Goal: Submit feedback/report problem

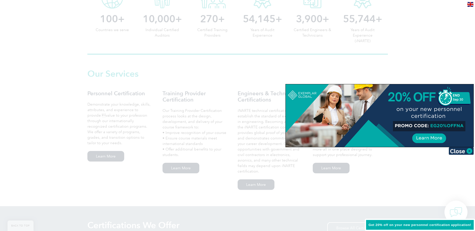
scroll to position [300, 0]
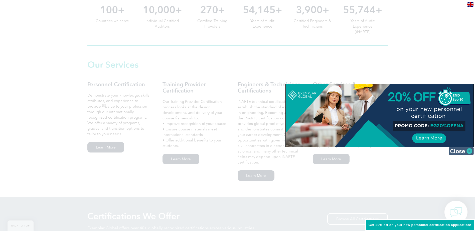
click at [462, 152] on img at bounding box center [460, 151] width 25 height 8
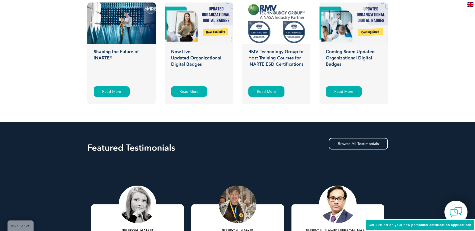
scroll to position [815, 0]
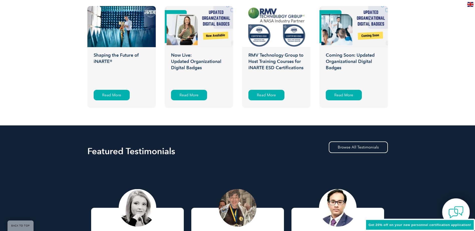
click at [454, 209] on img at bounding box center [455, 211] width 15 height 15
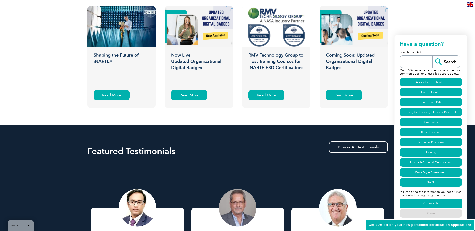
click at [431, 199] on link "Contact Us" at bounding box center [430, 203] width 63 height 9
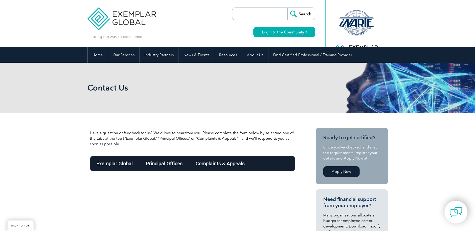
scroll to position [75, 0]
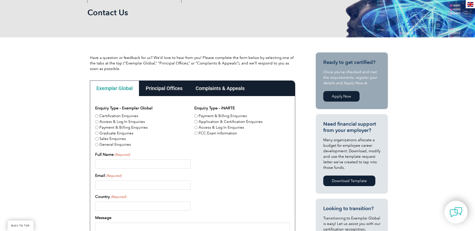
click at [136, 164] on input "Full Name (Required)" at bounding box center [142, 163] width 95 height 9
click at [244, 150] on div "Enquiry Type – Exemplar Global Certification Enquiries Access & Log In Enquirie…" at bounding box center [192, 210] width 195 height 211
click at [112, 134] on label "Graduate Enquiries" at bounding box center [116, 133] width 34 height 6
click at [98, 134] on input "Graduate Enquiries" at bounding box center [96, 132] width 3 height 3
radio input "true"
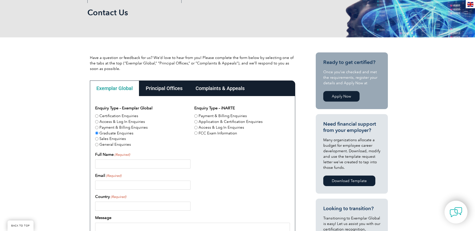
click at [127, 164] on input "Full Name (Required)" at bounding box center [142, 163] width 95 height 9
type input "Eric M Lyzhoft"
type input "elyzhoft@qualitytool.com"
type input "United States"
type input "6516467433"
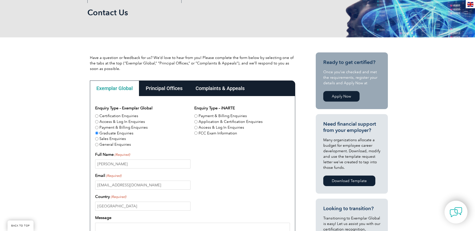
click at [238, 180] on div "elyzhoft@qualitytool.com" at bounding box center [192, 184] width 195 height 9
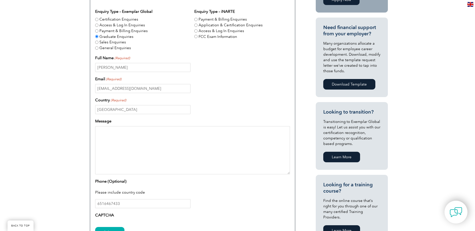
scroll to position [175, 0]
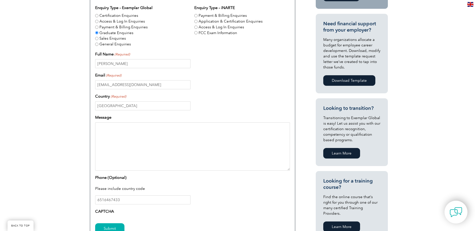
click at [171, 145] on textarea "Message" at bounding box center [192, 146] width 195 height 48
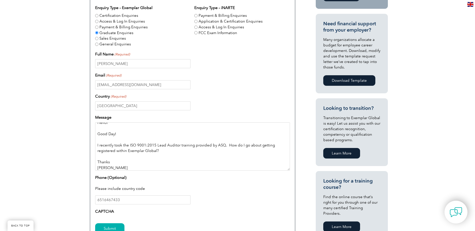
type textarea "Hello! Good Day! I recently took the ISO 9001:2015 Lead Auditor training provid…"
drag, startPoint x: 131, startPoint y: 202, endPoint x: 43, endPoint y: 198, distance: 88.5
click at [43, 198] on div "Have a question or feedback for us? We’d love to hear from you! Please complete…" at bounding box center [237, 104] width 475 height 335
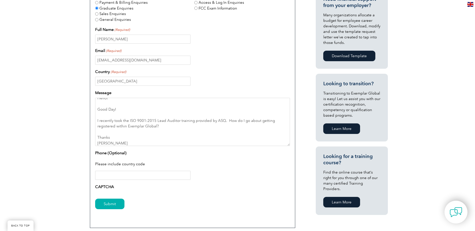
scroll to position [275, 0]
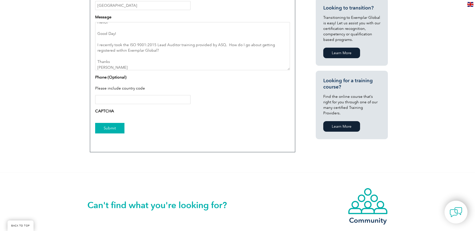
click at [105, 132] on input "Submit" at bounding box center [109, 128] width 29 height 11
click at [111, 128] on input "Submit" at bounding box center [109, 128] width 29 height 11
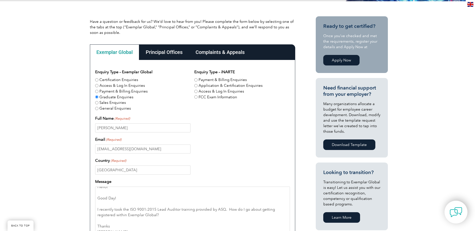
scroll to position [100, 0]
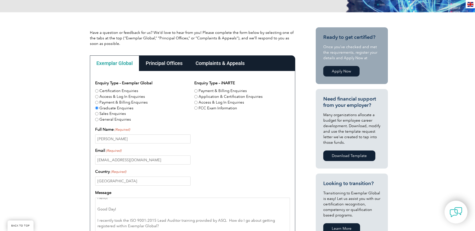
click at [196, 95] on input "Application & Certification Enquiries" at bounding box center [195, 96] width 3 height 3
radio input "true"
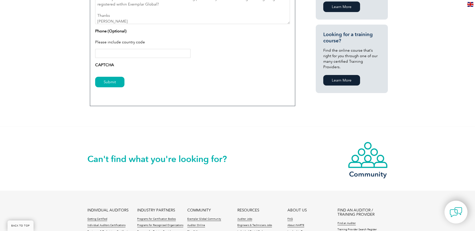
scroll to position [325, 0]
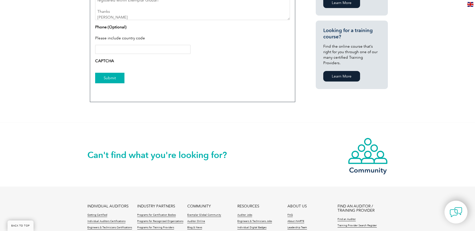
click at [113, 80] on input "Submit" at bounding box center [109, 78] width 29 height 11
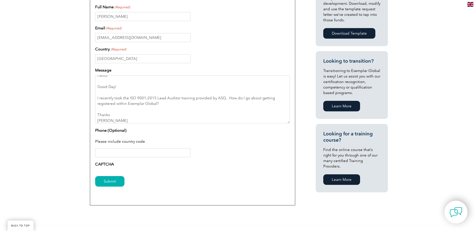
scroll to position [225, 0]
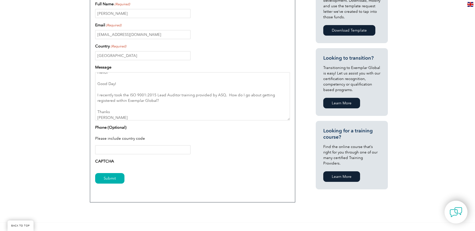
click at [117, 146] on input "Phone (Optional)" at bounding box center [142, 149] width 95 height 9
type input "6512859311"
click at [114, 176] on input "Submit" at bounding box center [109, 178] width 29 height 11
click at [109, 178] on input "Submit" at bounding box center [109, 178] width 29 height 11
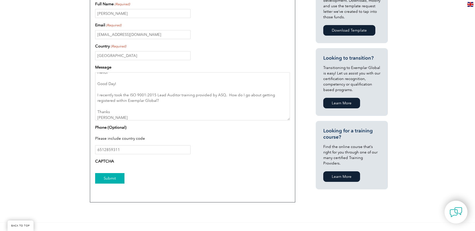
click at [109, 178] on input "Submit" at bounding box center [109, 178] width 29 height 11
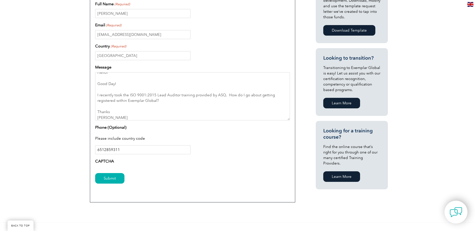
click at [154, 153] on input "6512859311" at bounding box center [142, 149] width 95 height 9
click at [95, 173] on input "Submit" at bounding box center [109, 178] width 29 height 11
click at [113, 180] on input "Submit" at bounding box center [109, 178] width 29 height 11
click at [114, 177] on input "Submit" at bounding box center [109, 178] width 29 height 11
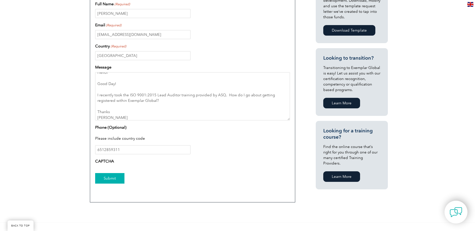
click at [114, 177] on input "Submit" at bounding box center [109, 178] width 29 height 11
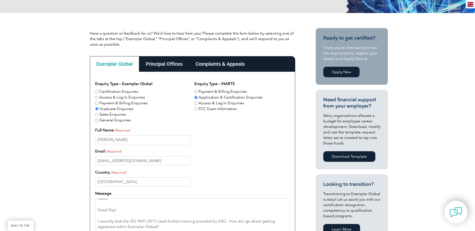
scroll to position [100, 0]
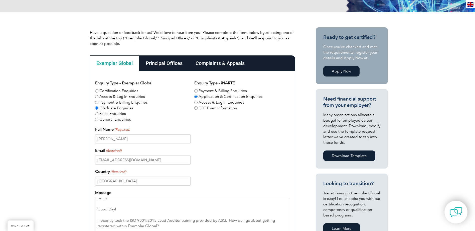
click at [117, 119] on label "General Enquiries" at bounding box center [115, 119] width 32 height 6
click at [98, 119] on input "General Enquiries" at bounding box center [96, 119] width 3 height 3
radio input "true"
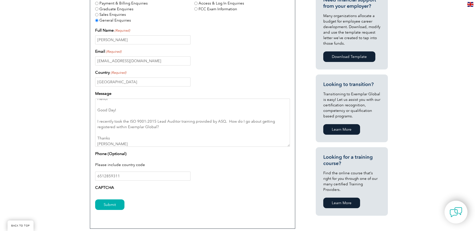
scroll to position [200, 0]
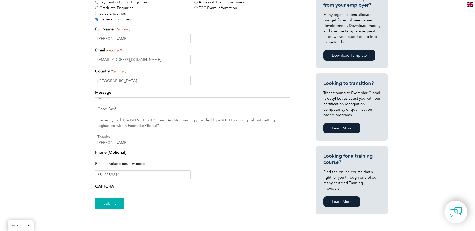
click at [113, 202] on input "Submit" at bounding box center [109, 203] width 29 height 11
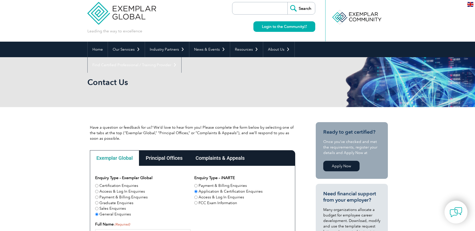
scroll to position [0, 0]
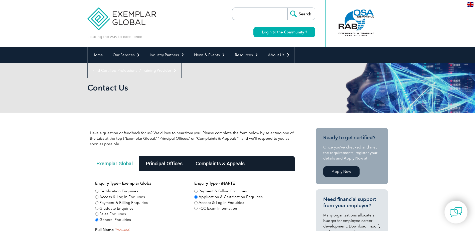
click at [246, 13] on input "search" at bounding box center [261, 14] width 53 height 12
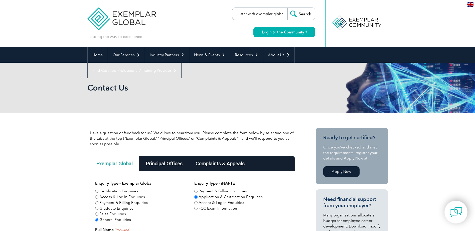
scroll to position [0, 6]
type input "register with exemplar global"
click at [287, 8] on input "Search" at bounding box center [301, 14] width 28 height 12
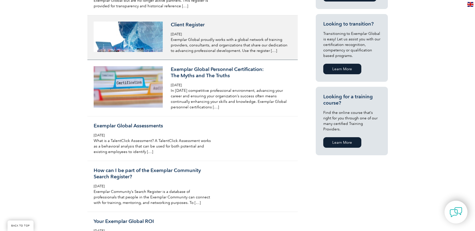
scroll to position [275, 0]
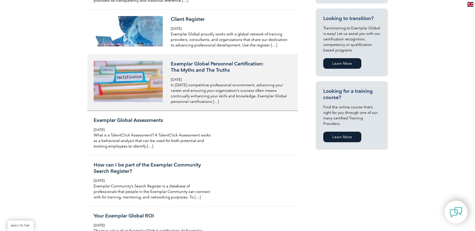
click at [123, 79] on img at bounding box center [128, 81] width 69 height 41
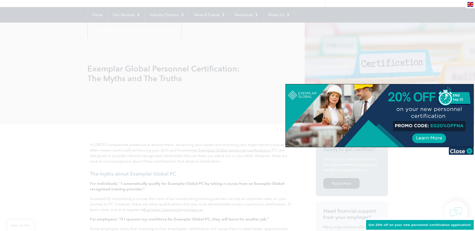
scroll to position [150, 0]
